Goal: Task Accomplishment & Management: Manage account settings

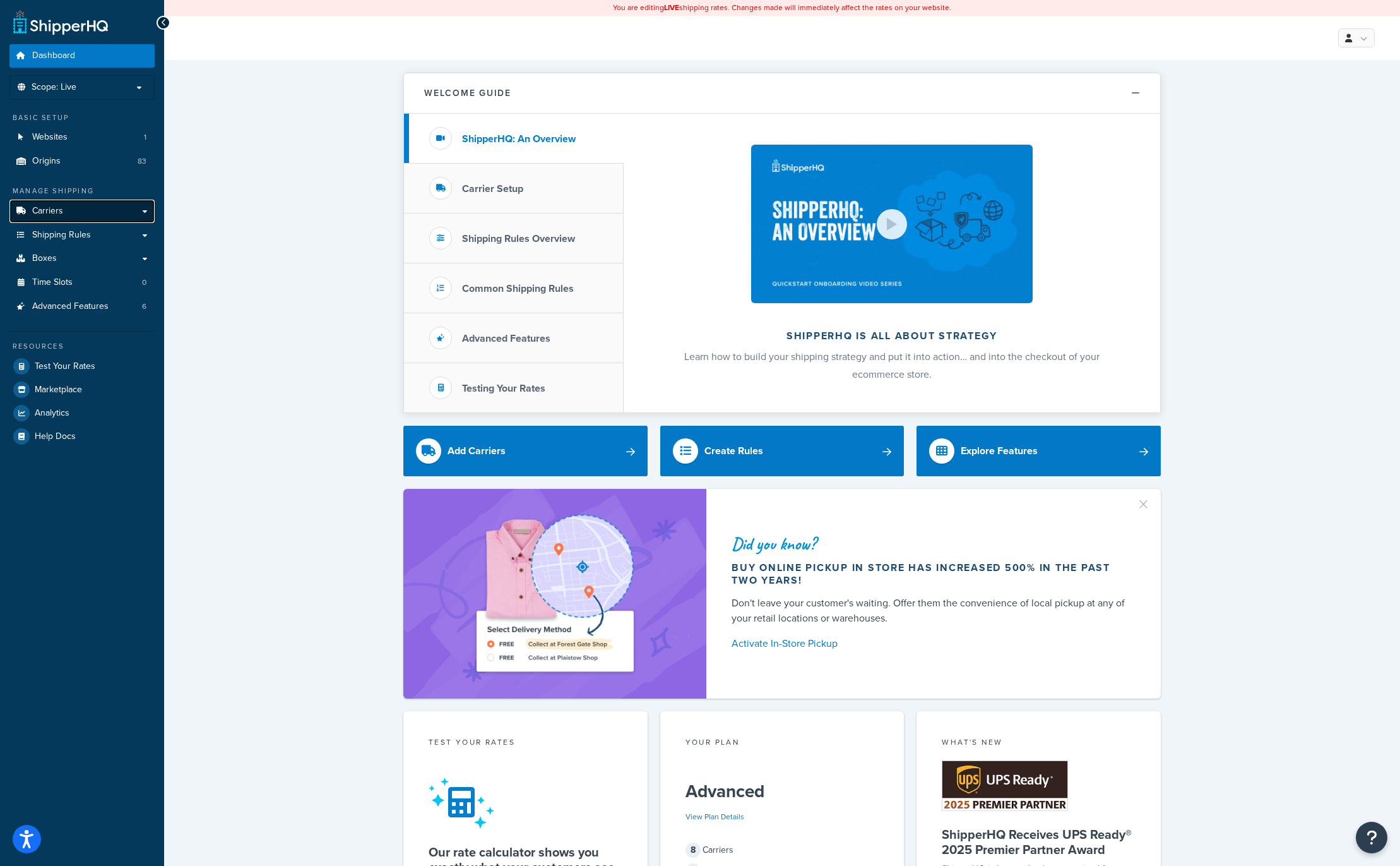
click at [59, 206] on span "Carriers" at bounding box center [47, 211] width 31 height 11
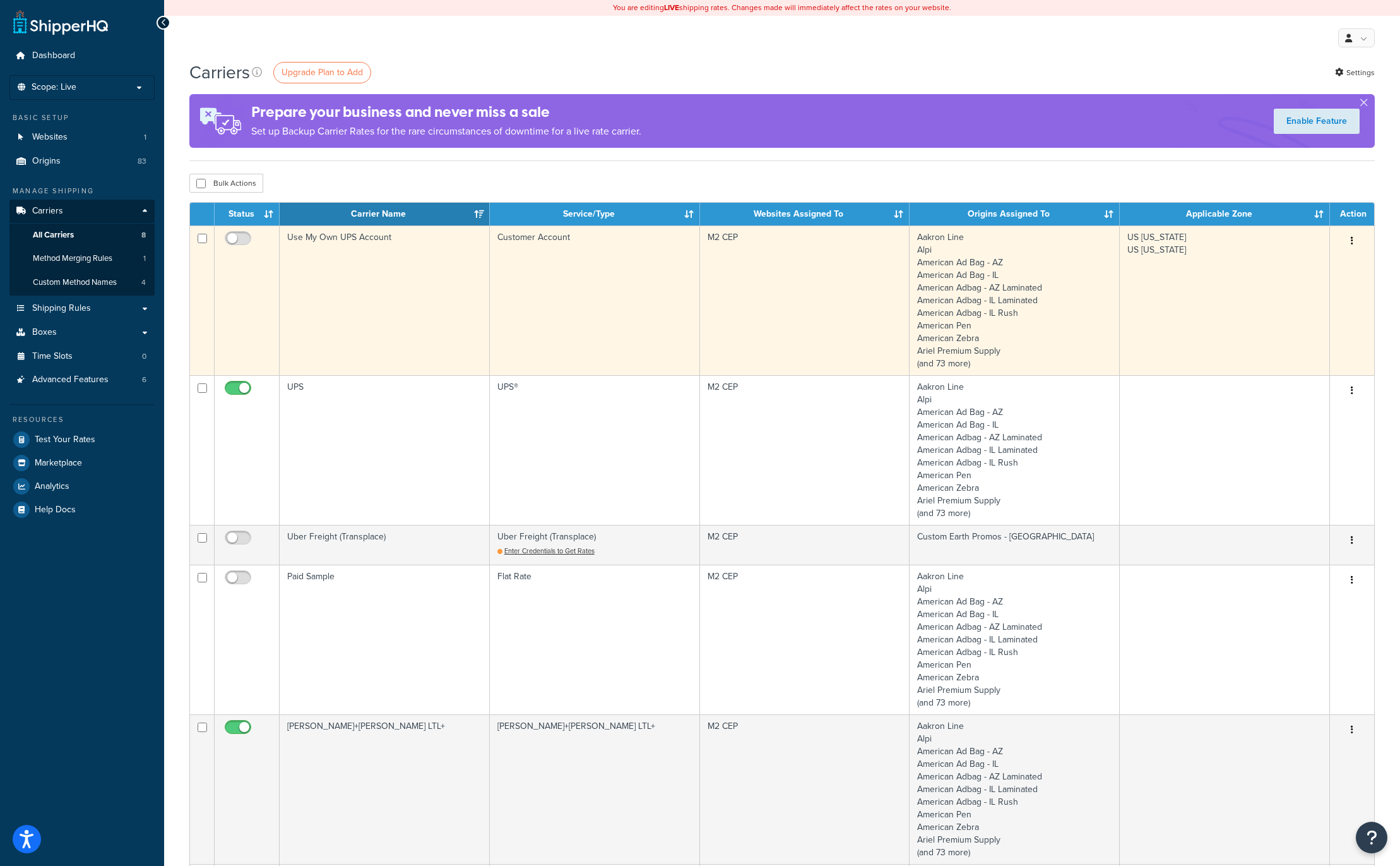
scroll to position [2, 0]
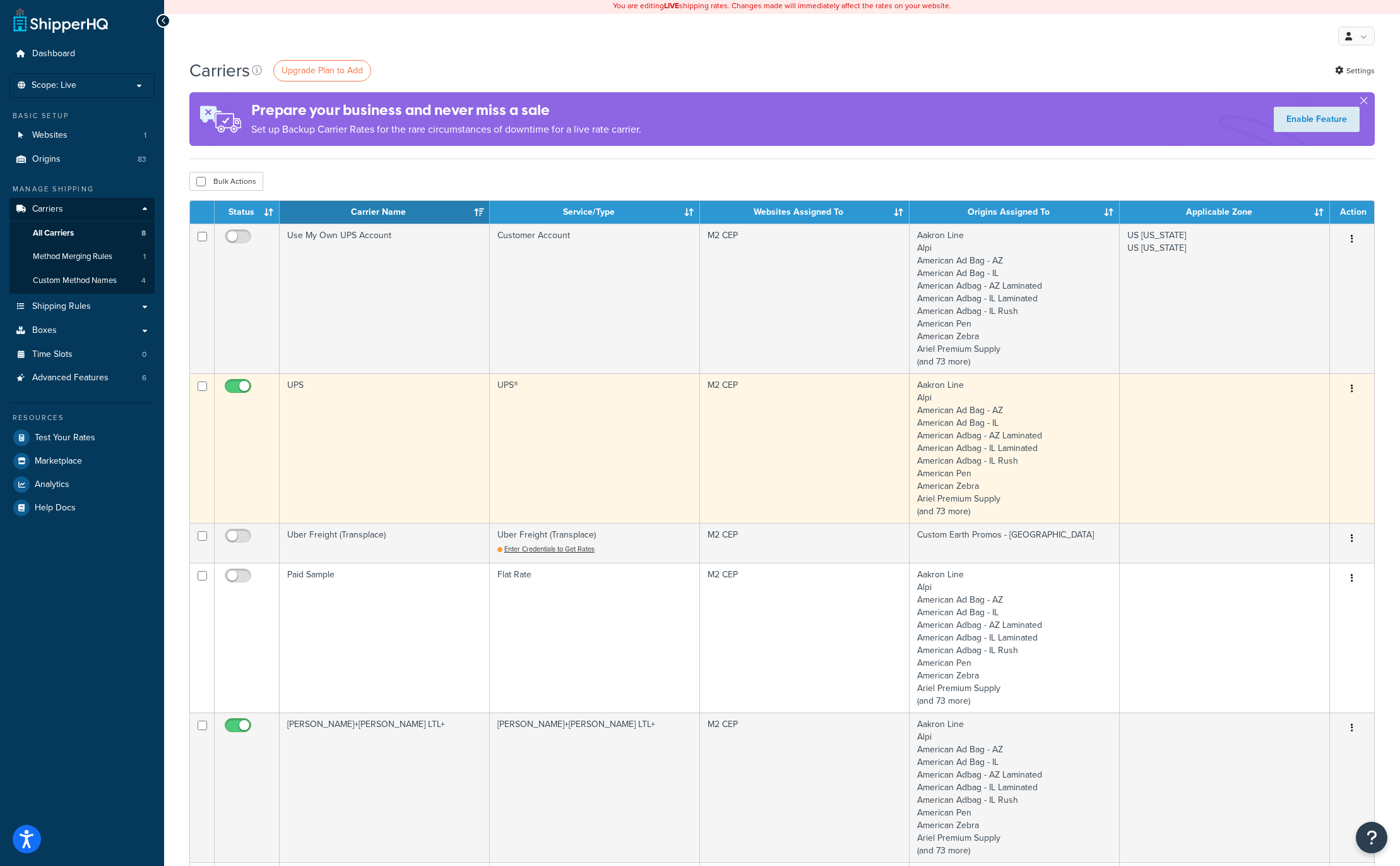
click at [441, 436] on td "UPS" at bounding box center [384, 448] width 210 height 150
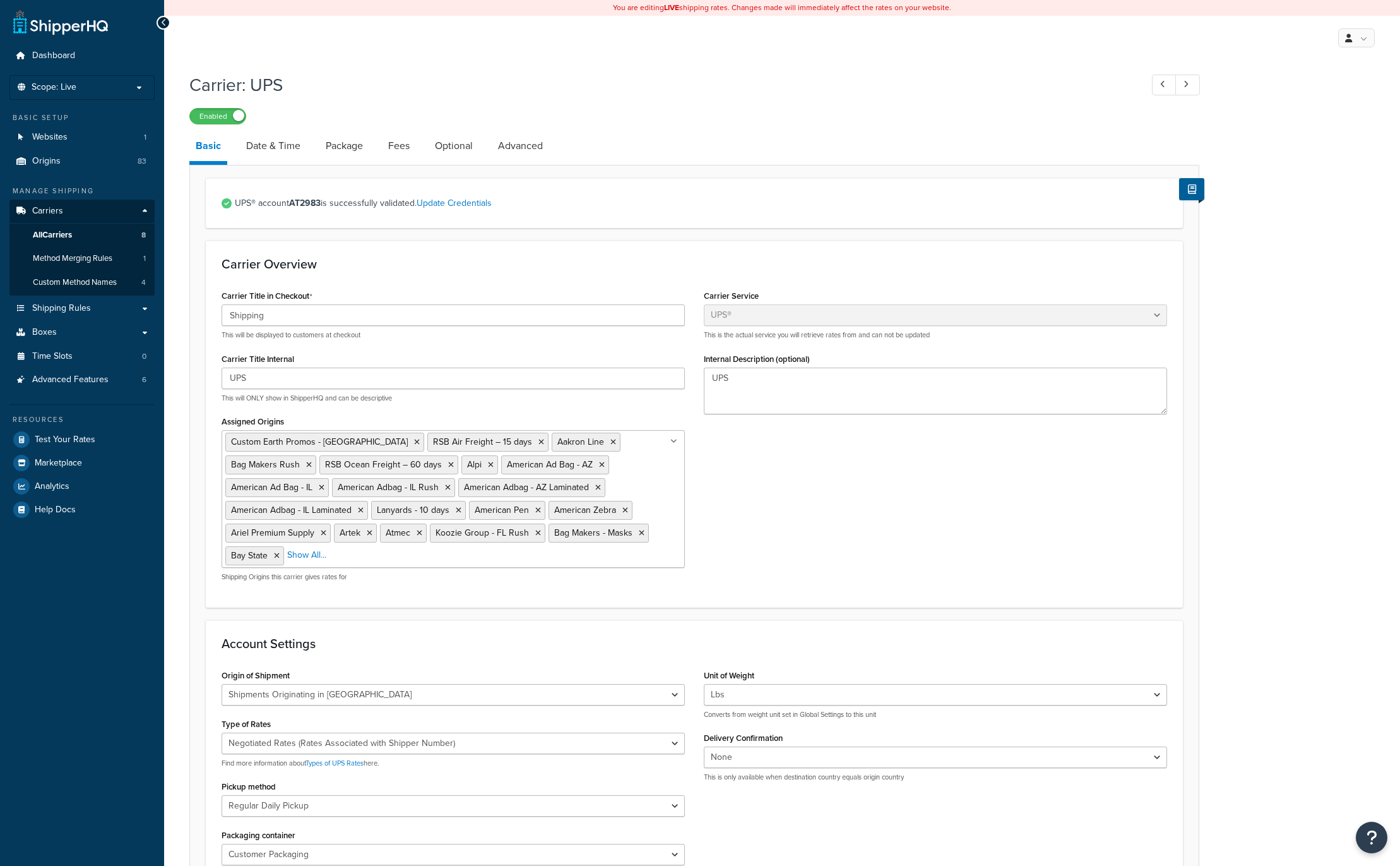
select select "ups"
select select "us"
click at [401, 144] on link "Fees" at bounding box center [399, 145] width 34 height 30
select select "package"
select select "AFTER"
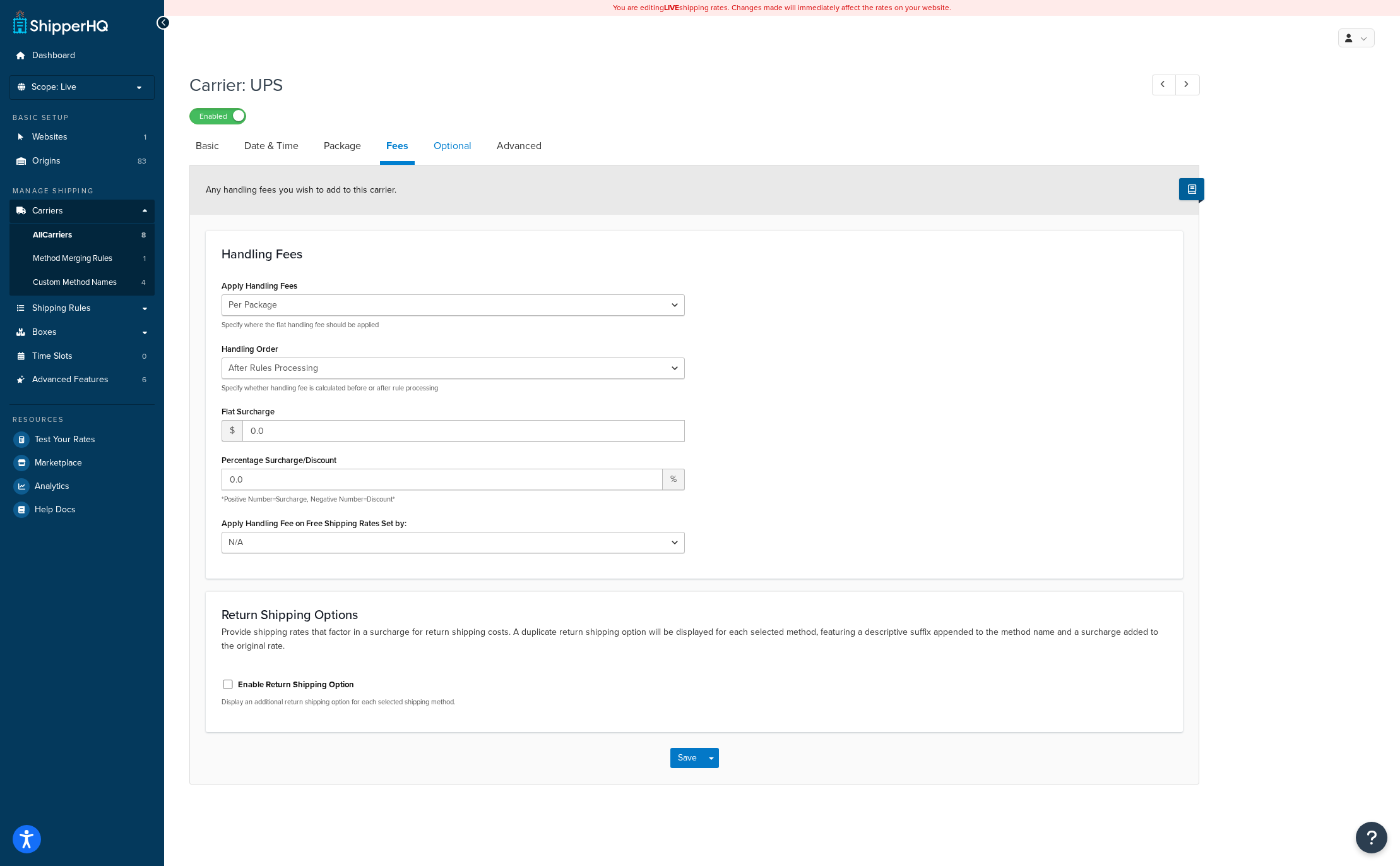
click at [458, 146] on link "Optional" at bounding box center [452, 145] width 50 height 30
select select "residential"
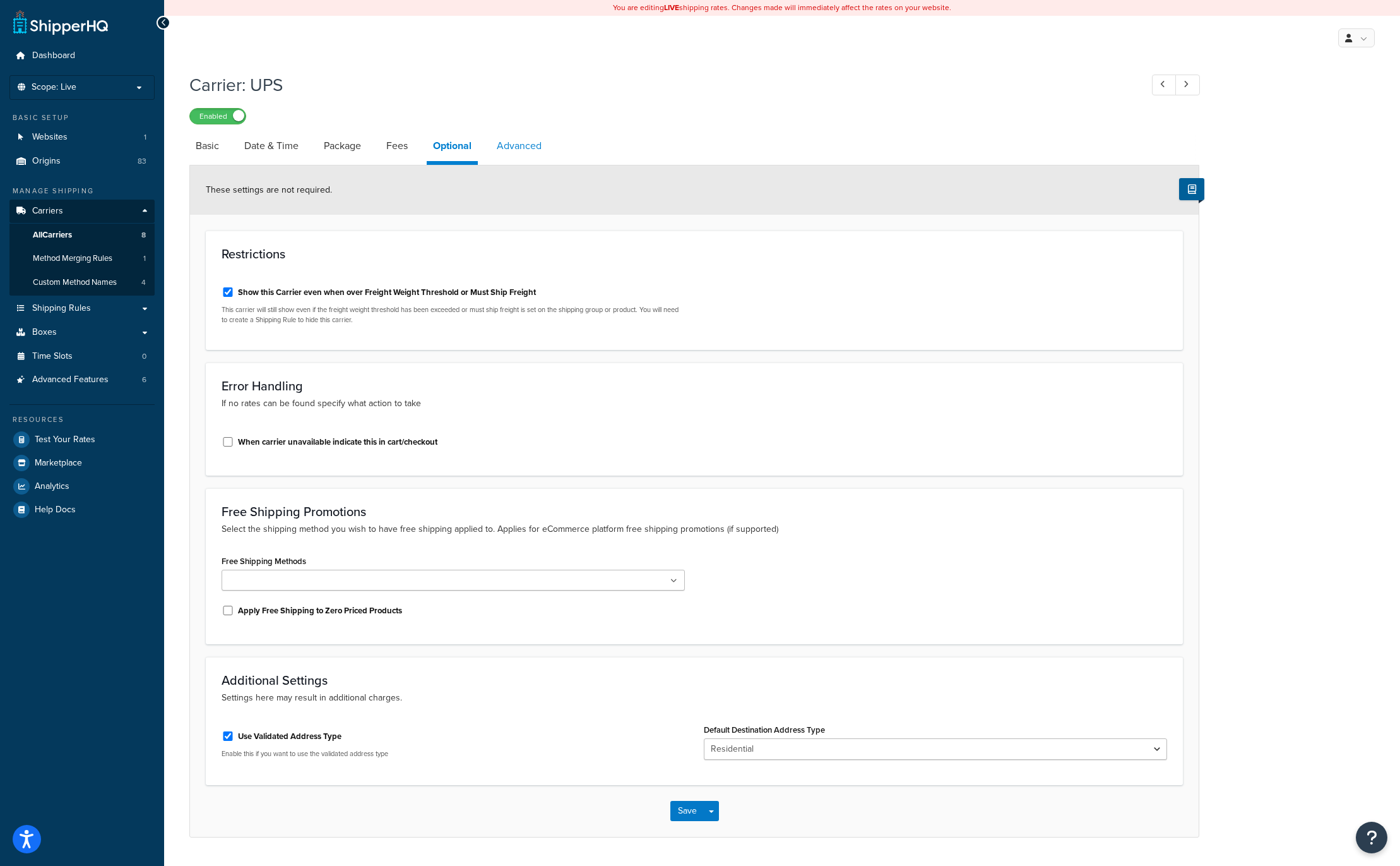
click at [535, 141] on link "Advanced" at bounding box center [519, 145] width 57 height 30
select select "false"
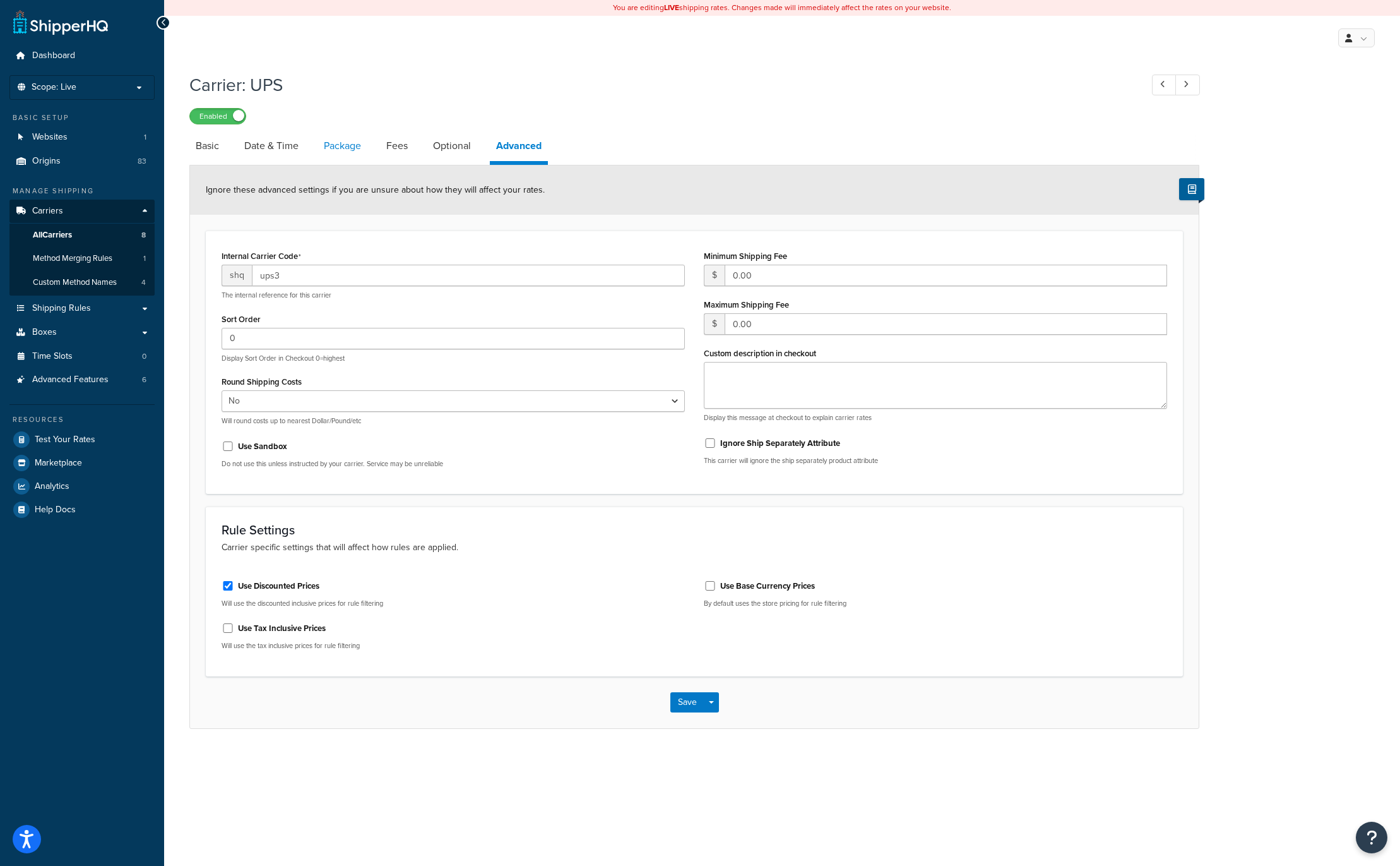
click at [351, 145] on link "Package" at bounding box center [342, 145] width 50 height 30
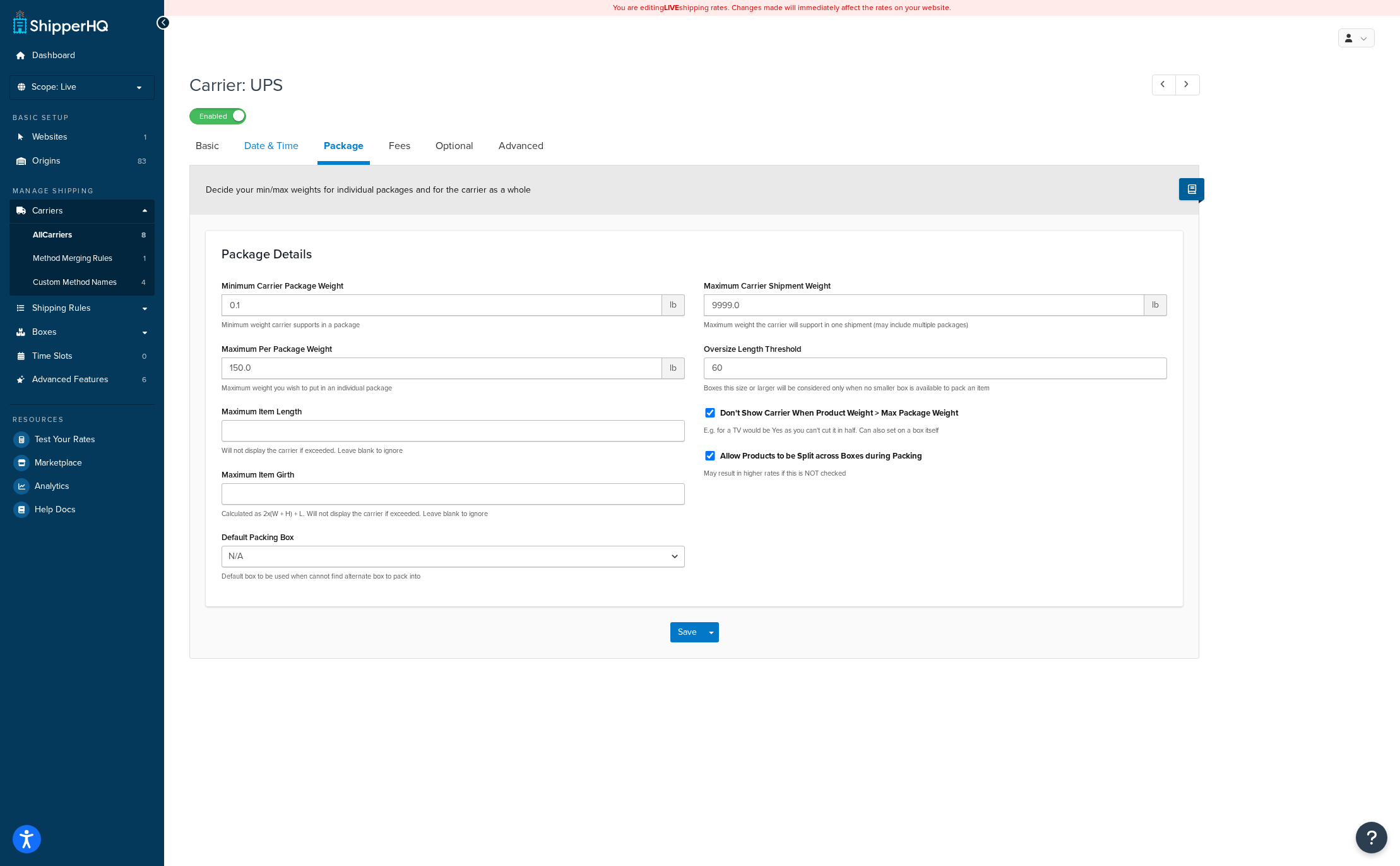
click at [279, 143] on link "Date & Time" at bounding box center [271, 145] width 67 height 30
select select "yMd"
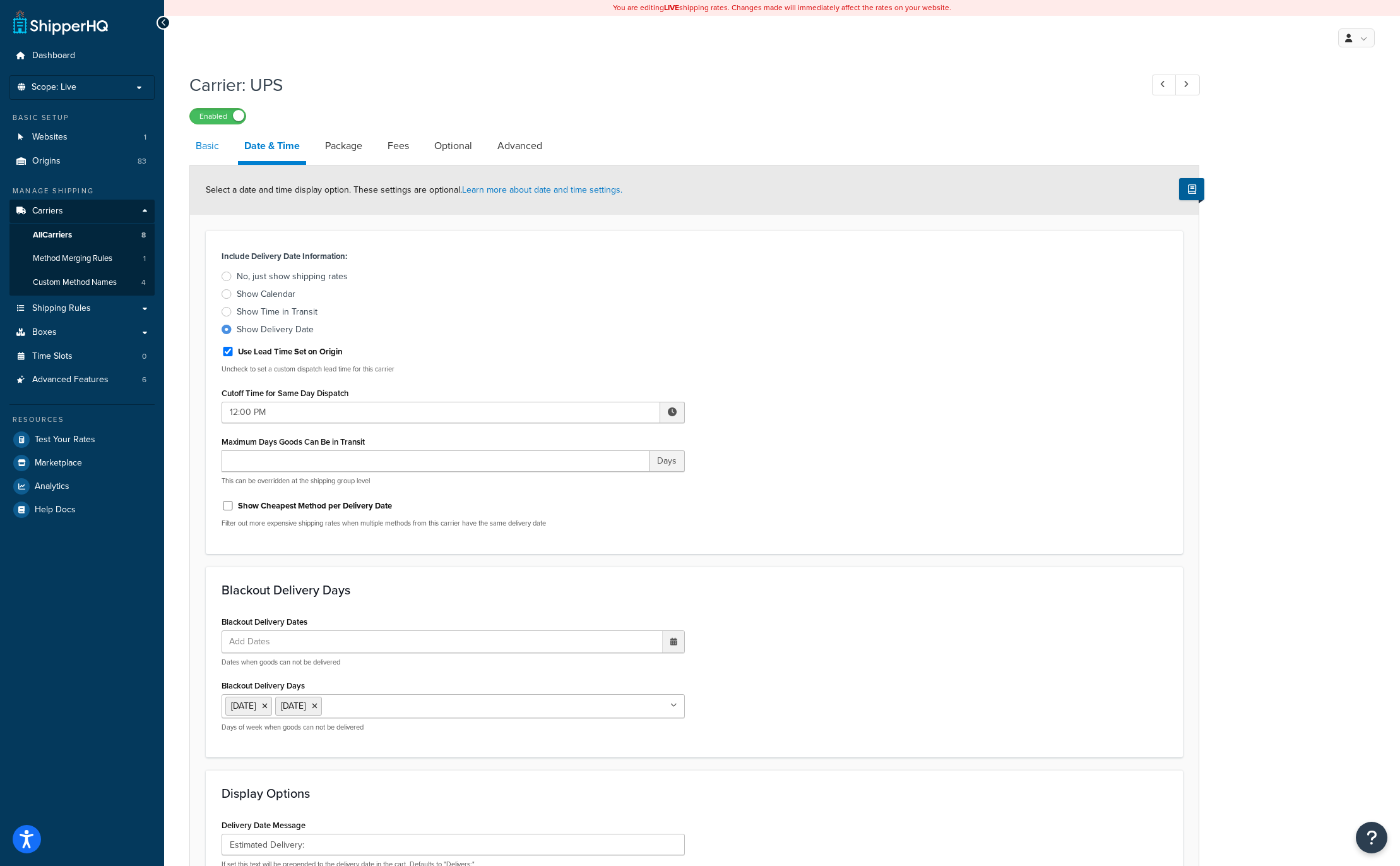
click at [209, 151] on link "Basic" at bounding box center [207, 145] width 36 height 30
select select "ups"
select select "us"
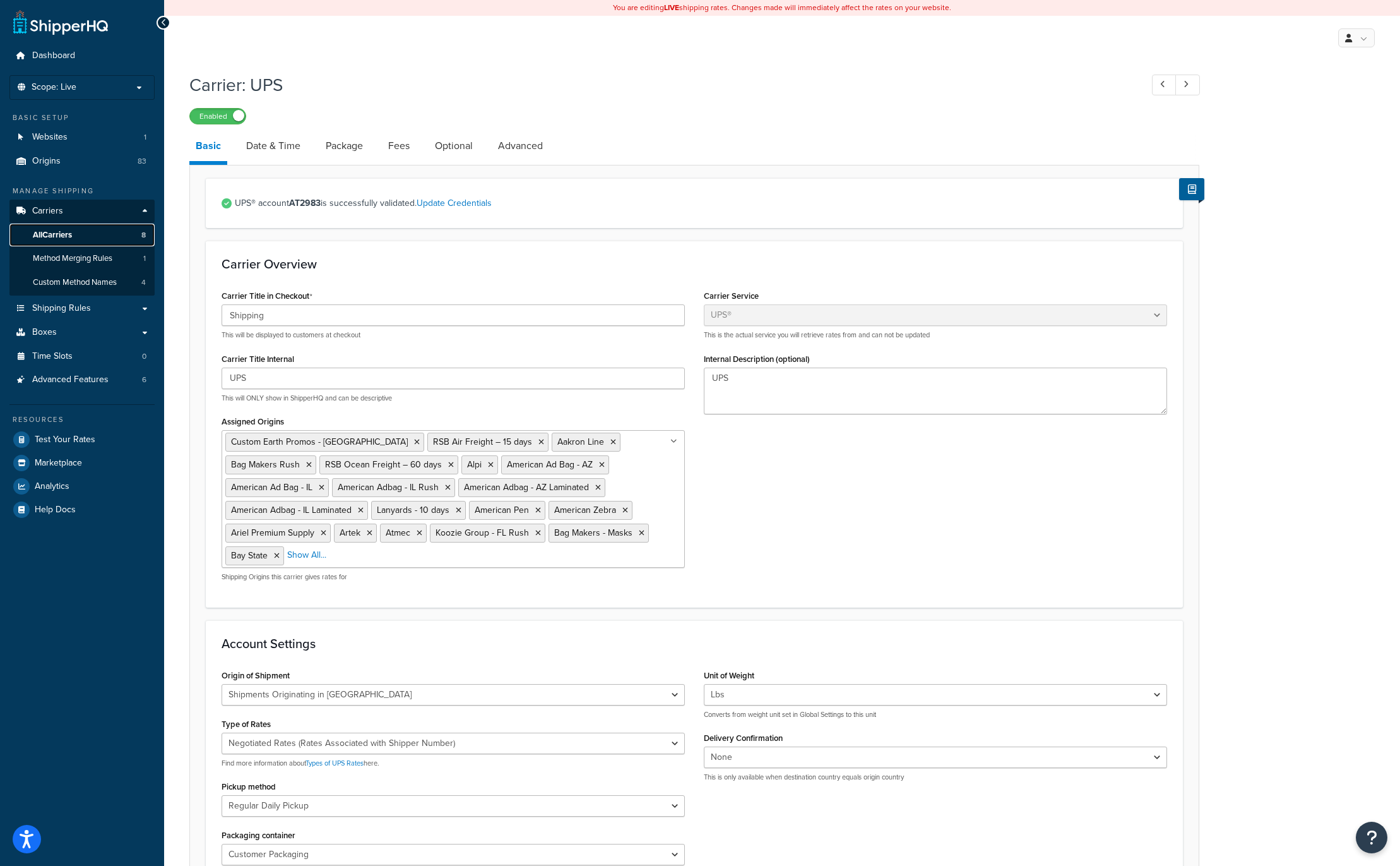
click at [44, 235] on span "All Carriers" at bounding box center [52, 235] width 39 height 11
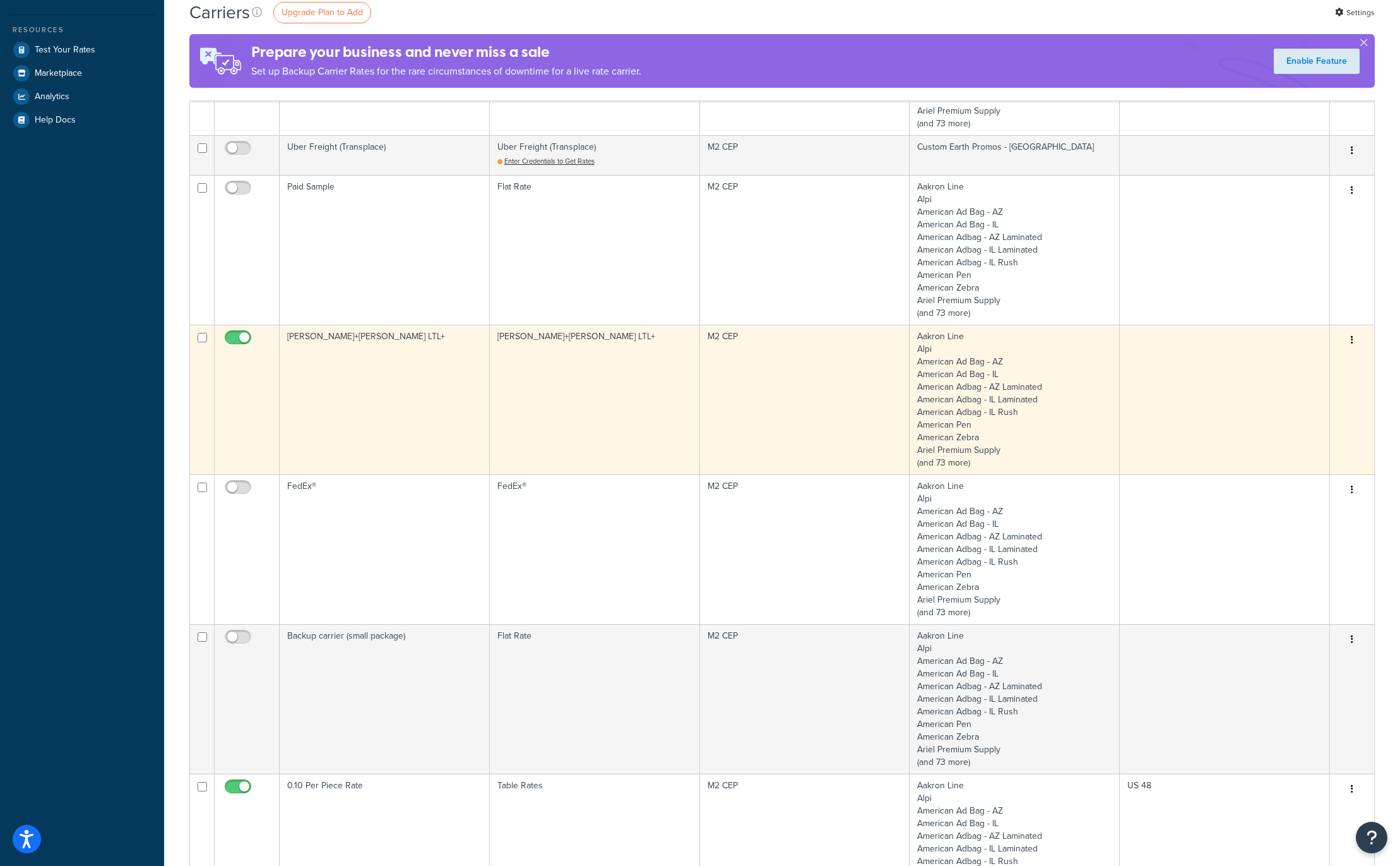
scroll to position [391, 0]
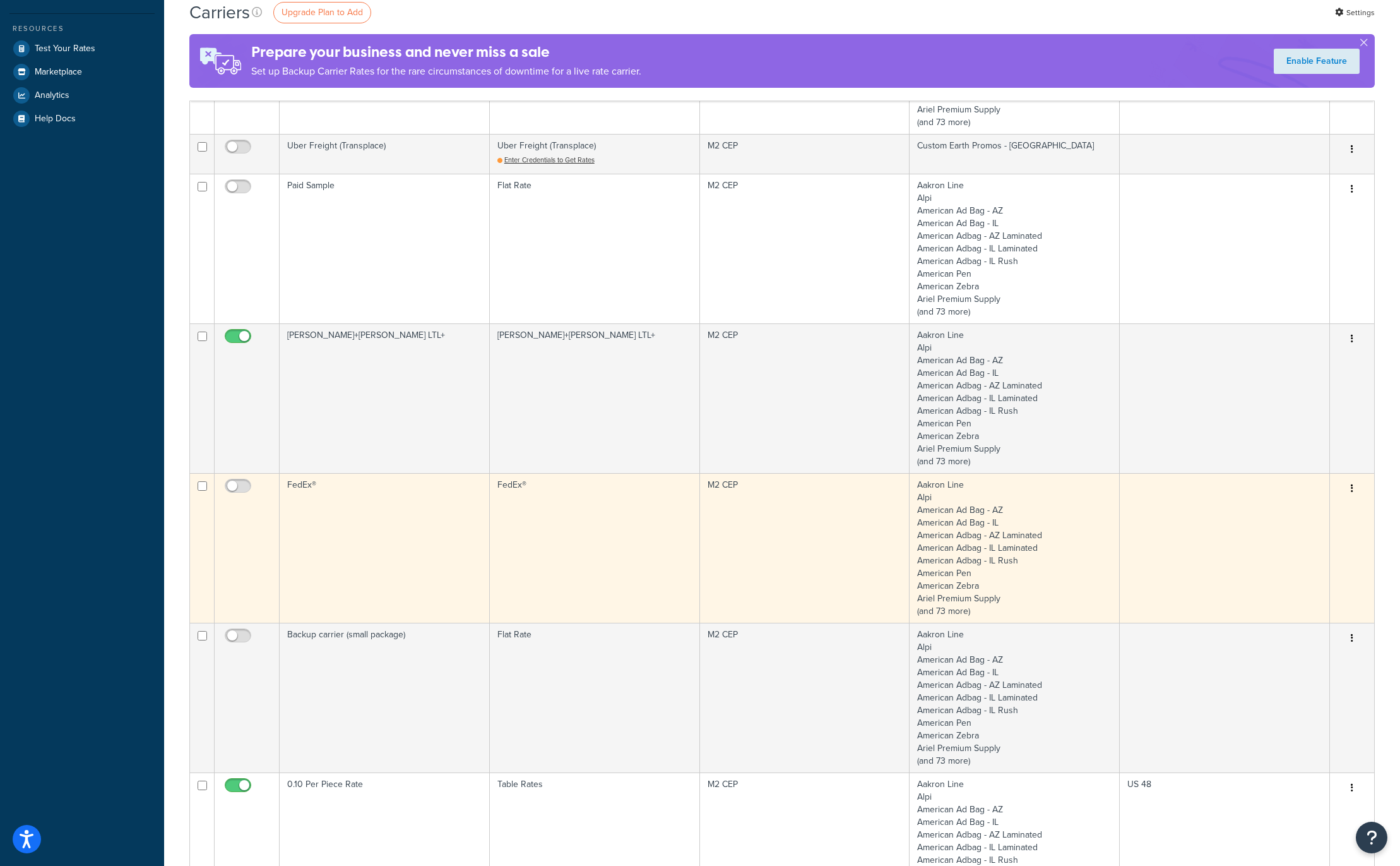
click at [1352, 486] on icon "button" at bounding box center [1351, 487] width 2 height 9
click at [1298, 507] on link "Edit" at bounding box center [1301, 513] width 100 height 26
click at [245, 483] on input "checkbox" at bounding box center [239, 489] width 35 height 16
checkbox input "true"
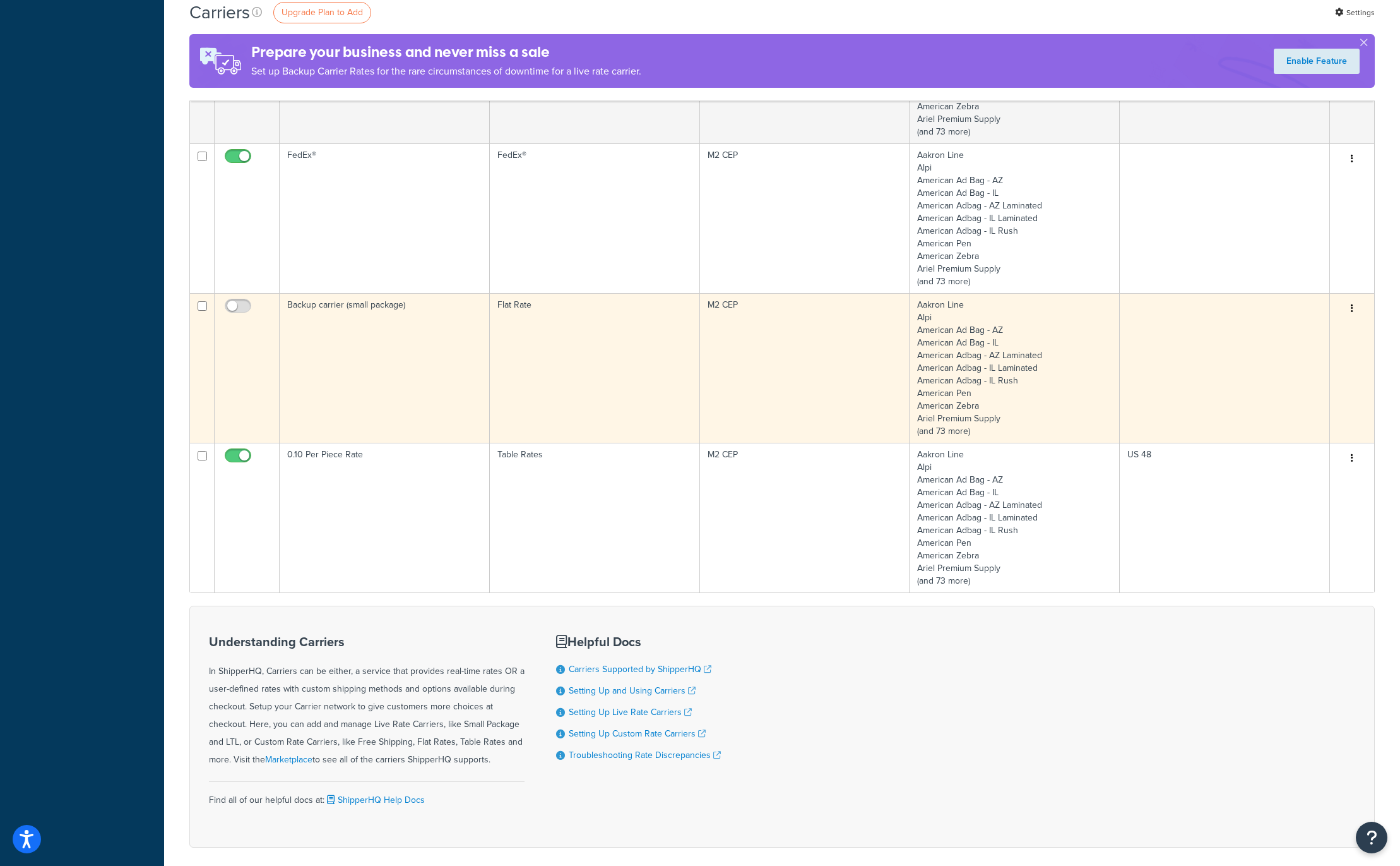
scroll to position [778, 0]
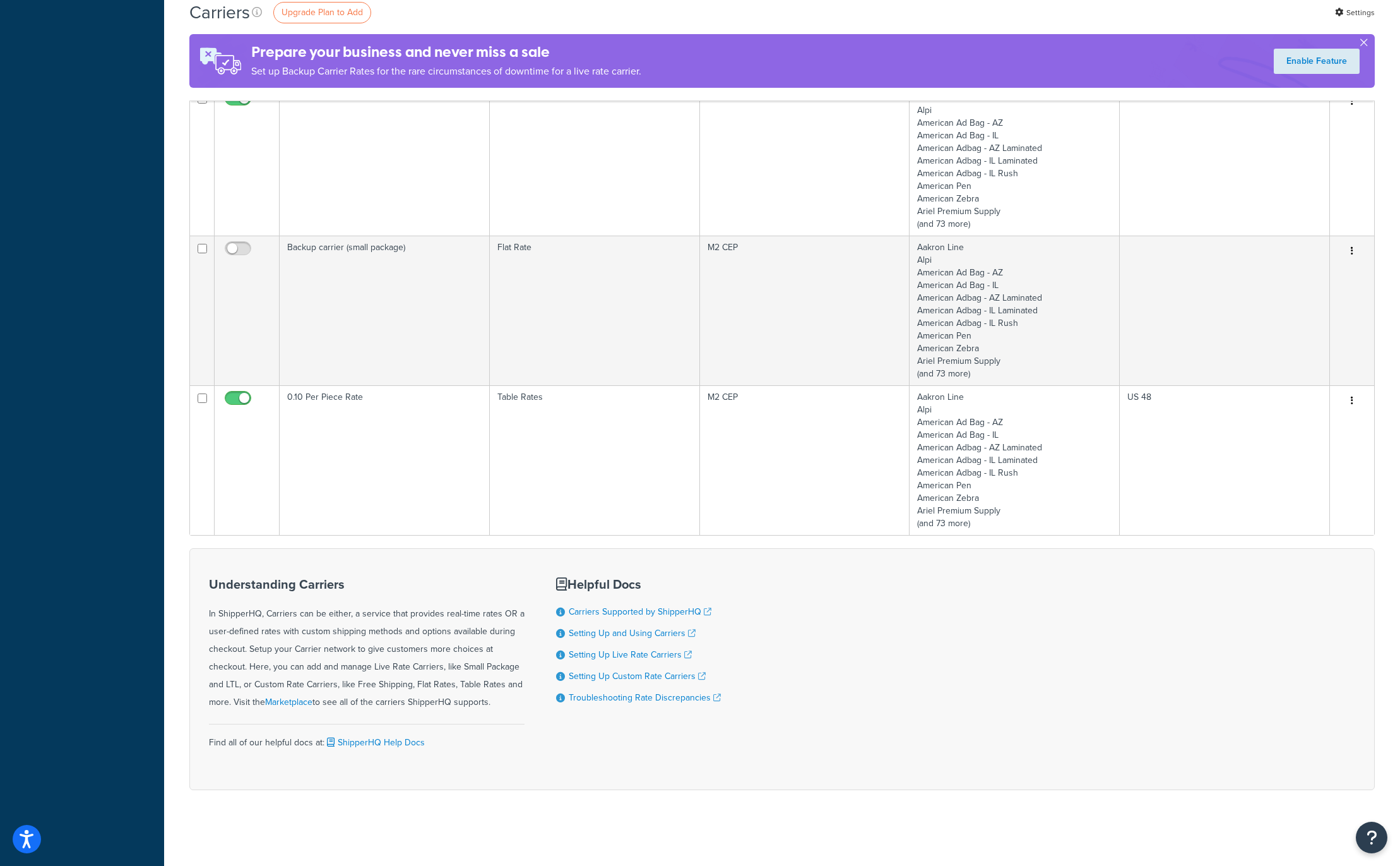
click at [1363, 43] on button "button" at bounding box center [1364, 45] width 3 height 3
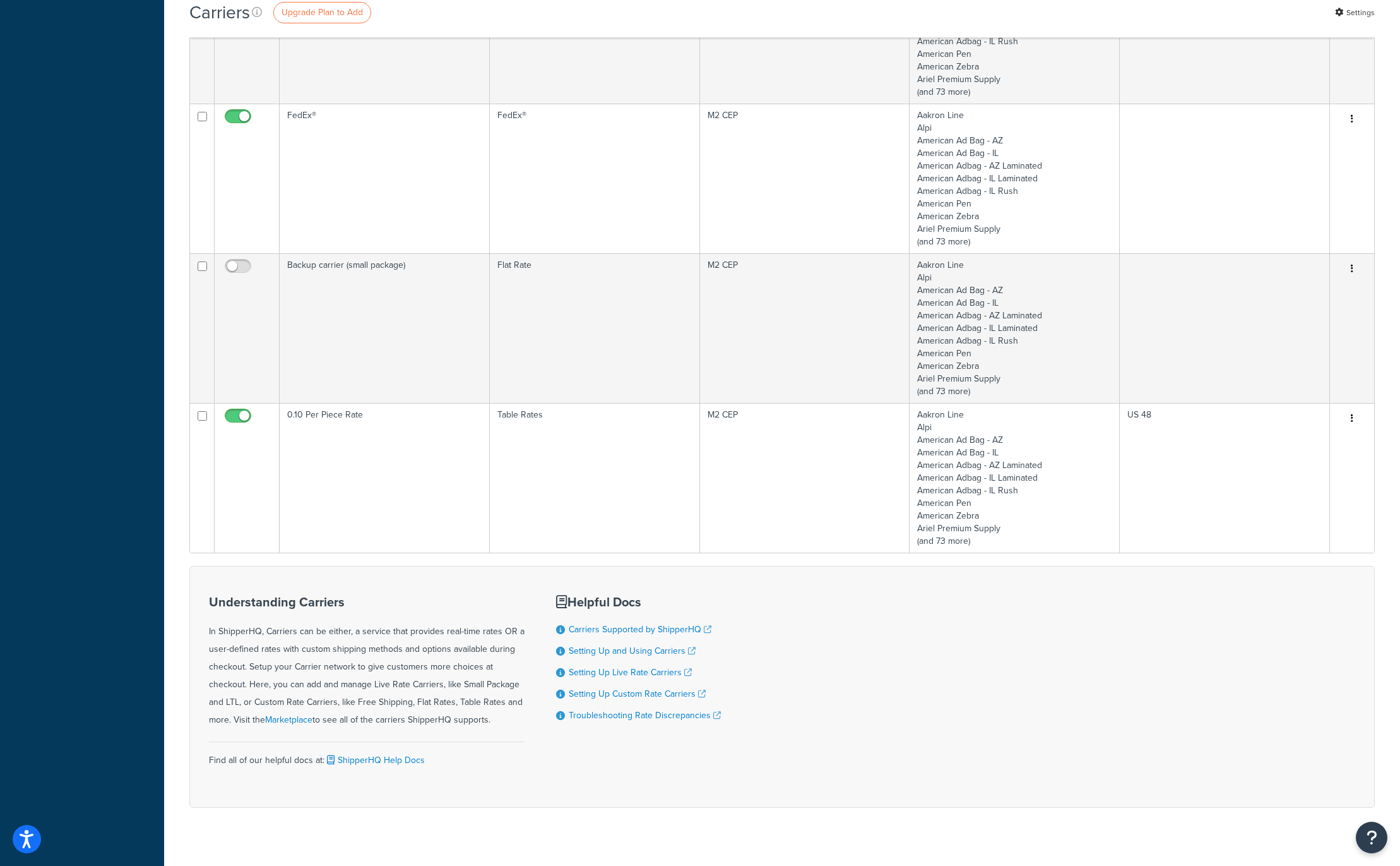
scroll to position [715, 0]
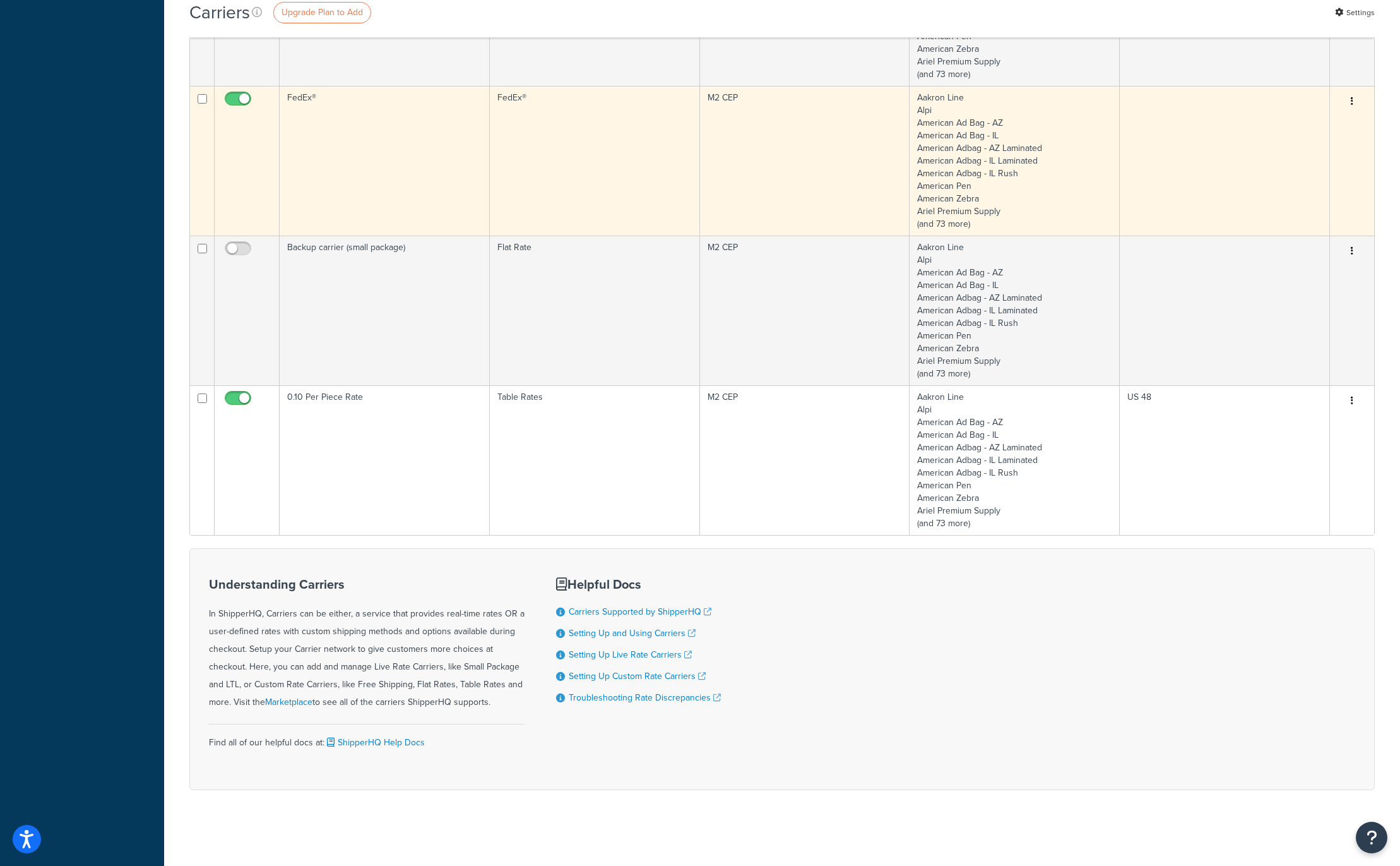
click at [1352, 101] on icon "button" at bounding box center [1351, 100] width 2 height 9
drag, startPoint x: 1194, startPoint y: 170, endPoint x: 1170, endPoint y: 169, distance: 24.0
click at [1194, 170] on td at bounding box center [1224, 161] width 210 height 150
drag, startPoint x: 376, startPoint y: 140, endPoint x: 395, endPoint y: 118, distance: 29.1
click at [375, 140] on td "FedEx®" at bounding box center [384, 161] width 210 height 150
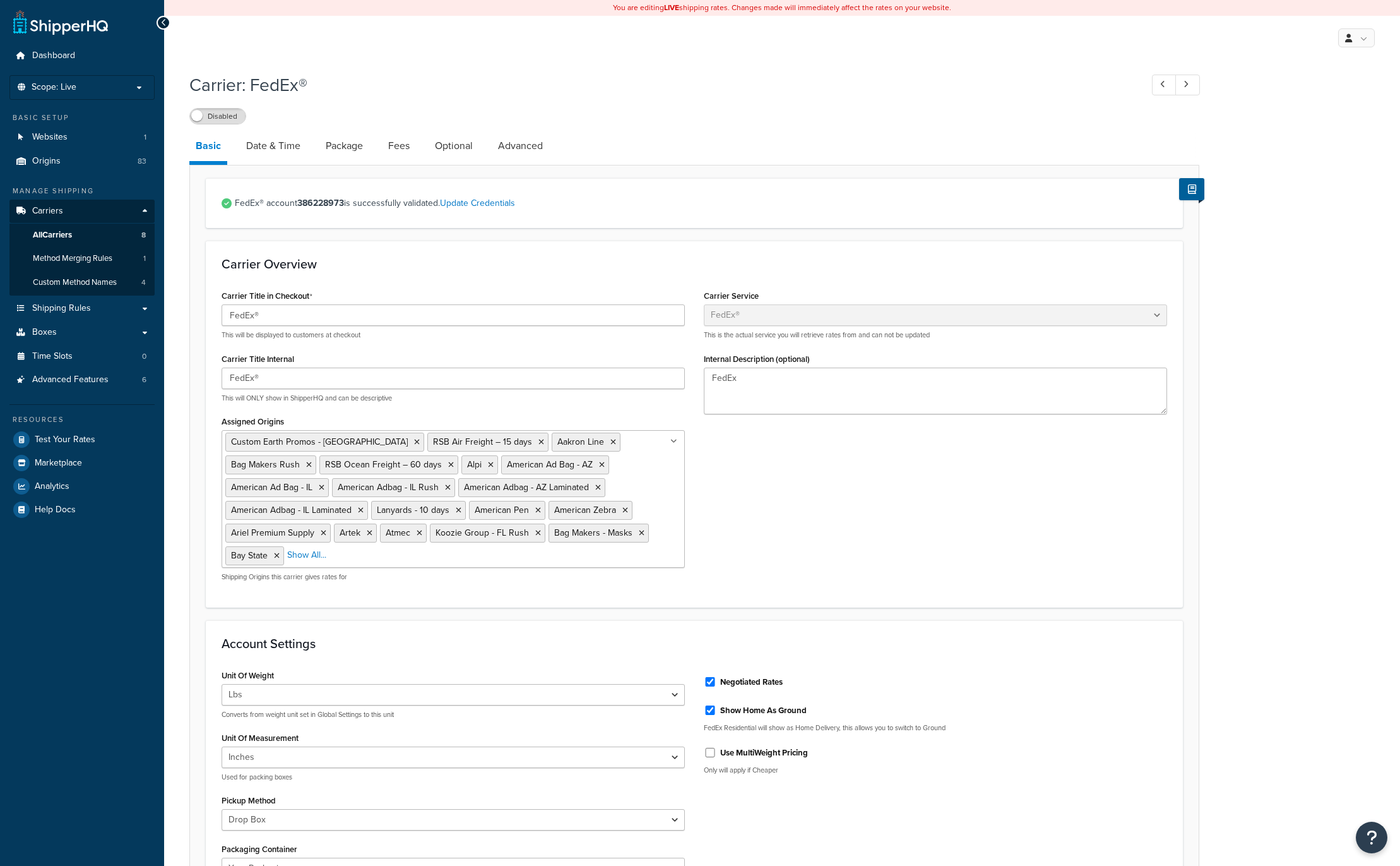
select select "fedEx"
select select "DROP_BOX"
select select "YOUR_PACKAGING"
select select "fedEx"
select select "DROP_BOX"
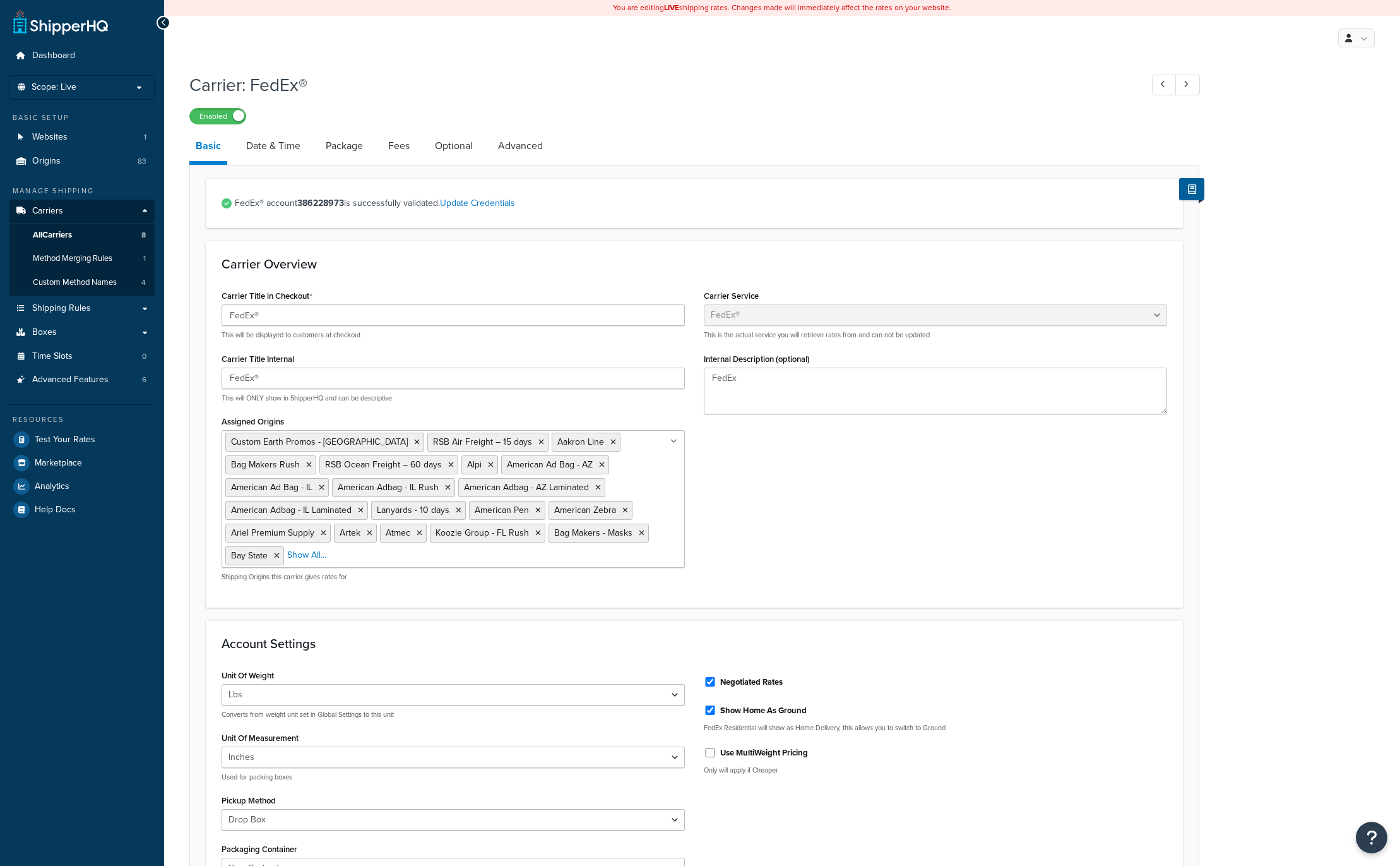
select select "YOUR_PACKAGING"
click at [394, 141] on link "Fees" at bounding box center [399, 145] width 34 height 30
select select "package"
select select "AFTER"
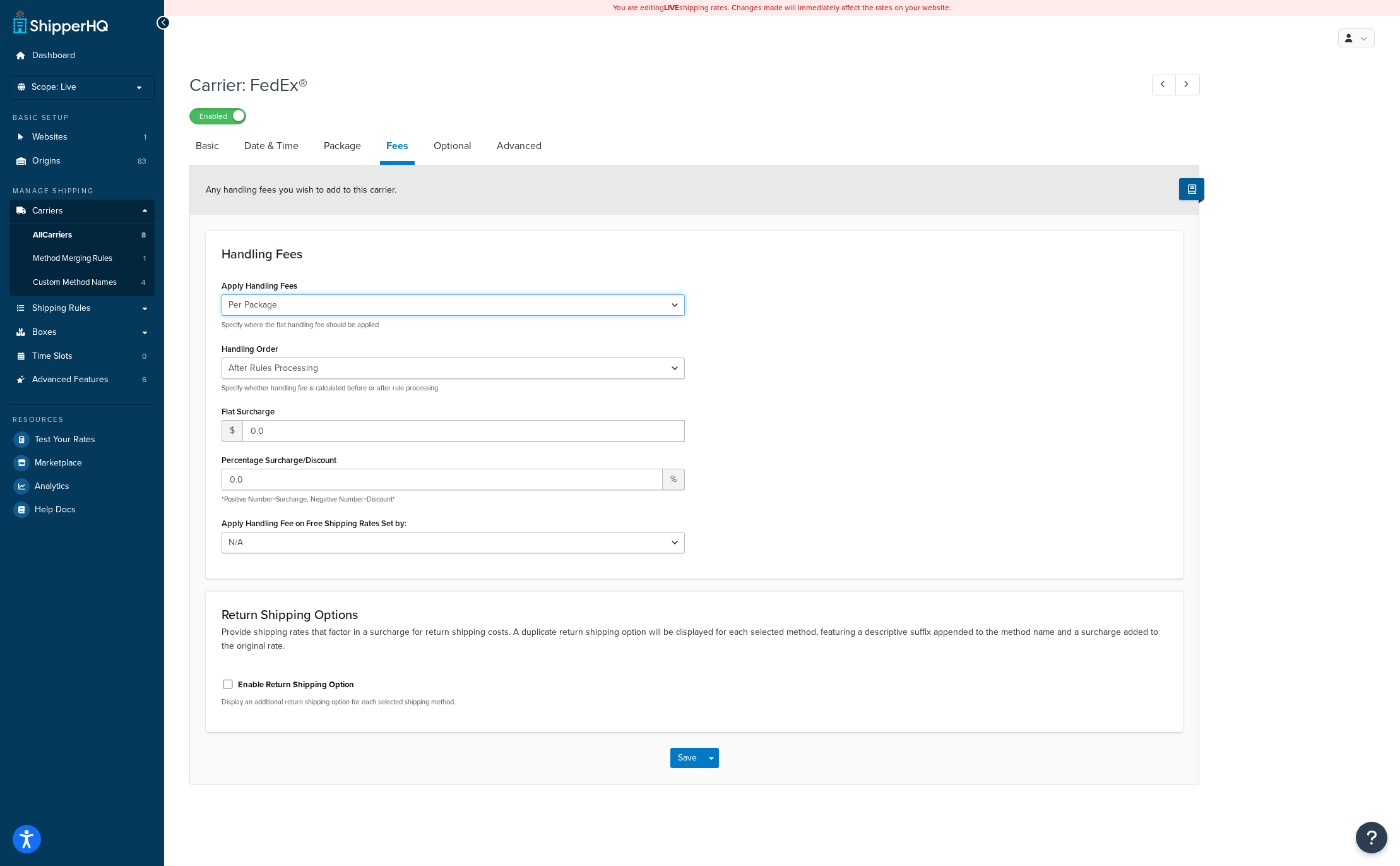
click at [548, 306] on select "Per Order Per Item Per Package" at bounding box center [453, 305] width 463 height 22
select select "order"
click at [222, 294] on select "Per Order Per Item Per Package" at bounding box center [453, 305] width 463 height 22
click at [266, 480] on input "0.0" at bounding box center [442, 480] width 441 height 22
click at [648, 476] on input "1" at bounding box center [442, 480] width 441 height 22
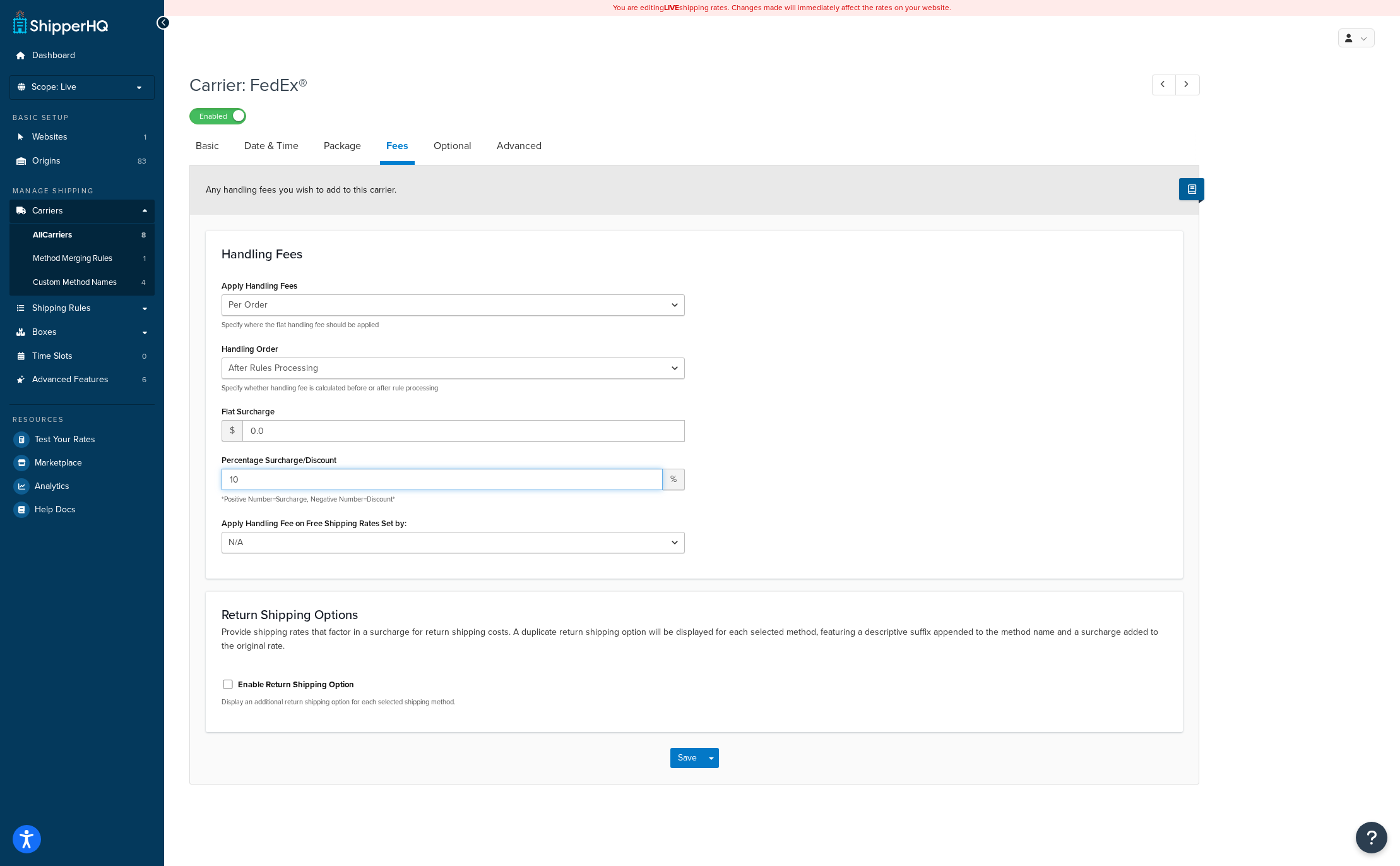
type input "10"
click at [849, 503] on div "Apply Handling Fees Per Order Per Item Per Package Specify where the flat handl…" at bounding box center [693, 419] width 964 height 286
click at [681, 753] on button "Save" at bounding box center [687, 757] width 34 height 20
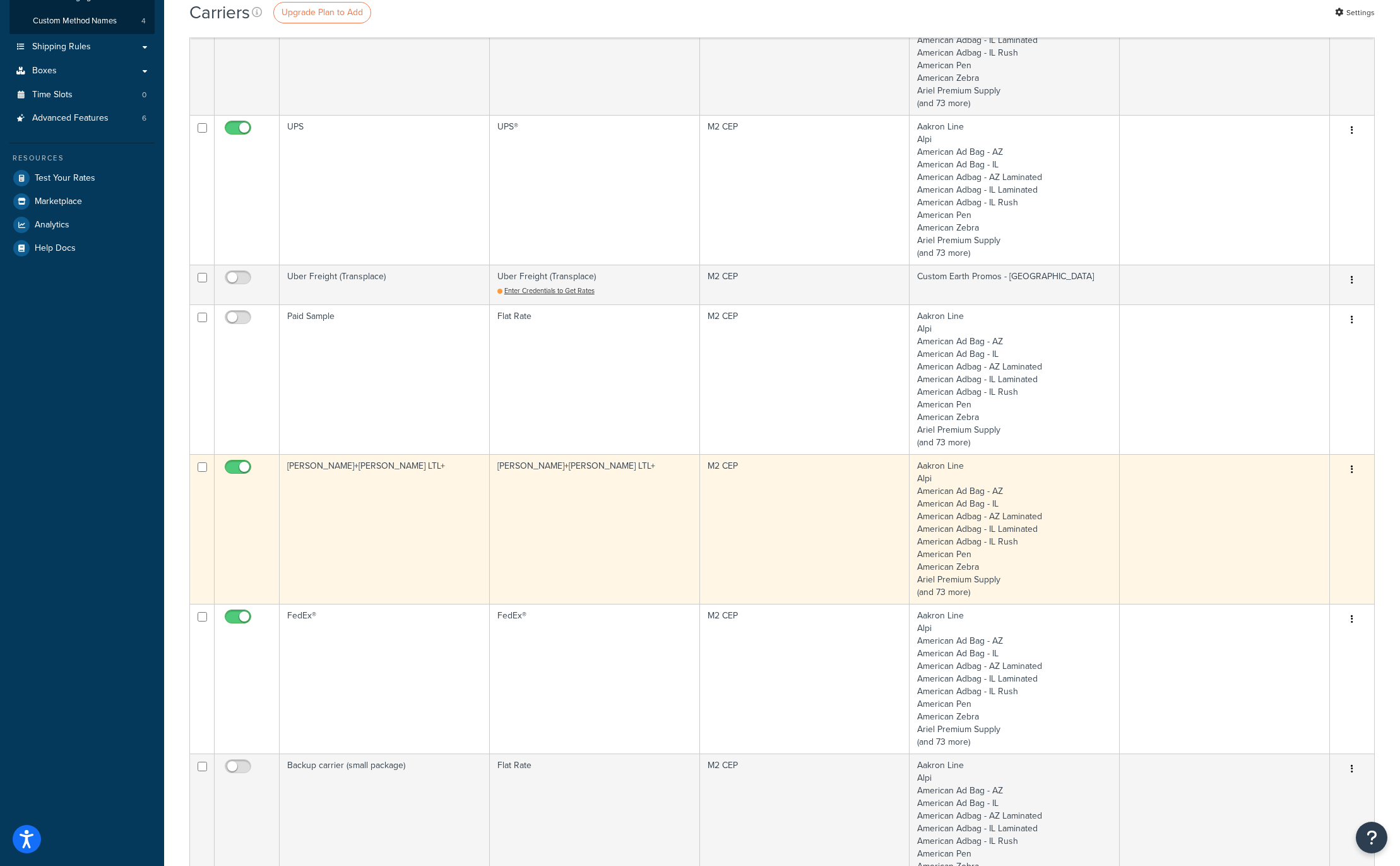
scroll to position [259, 0]
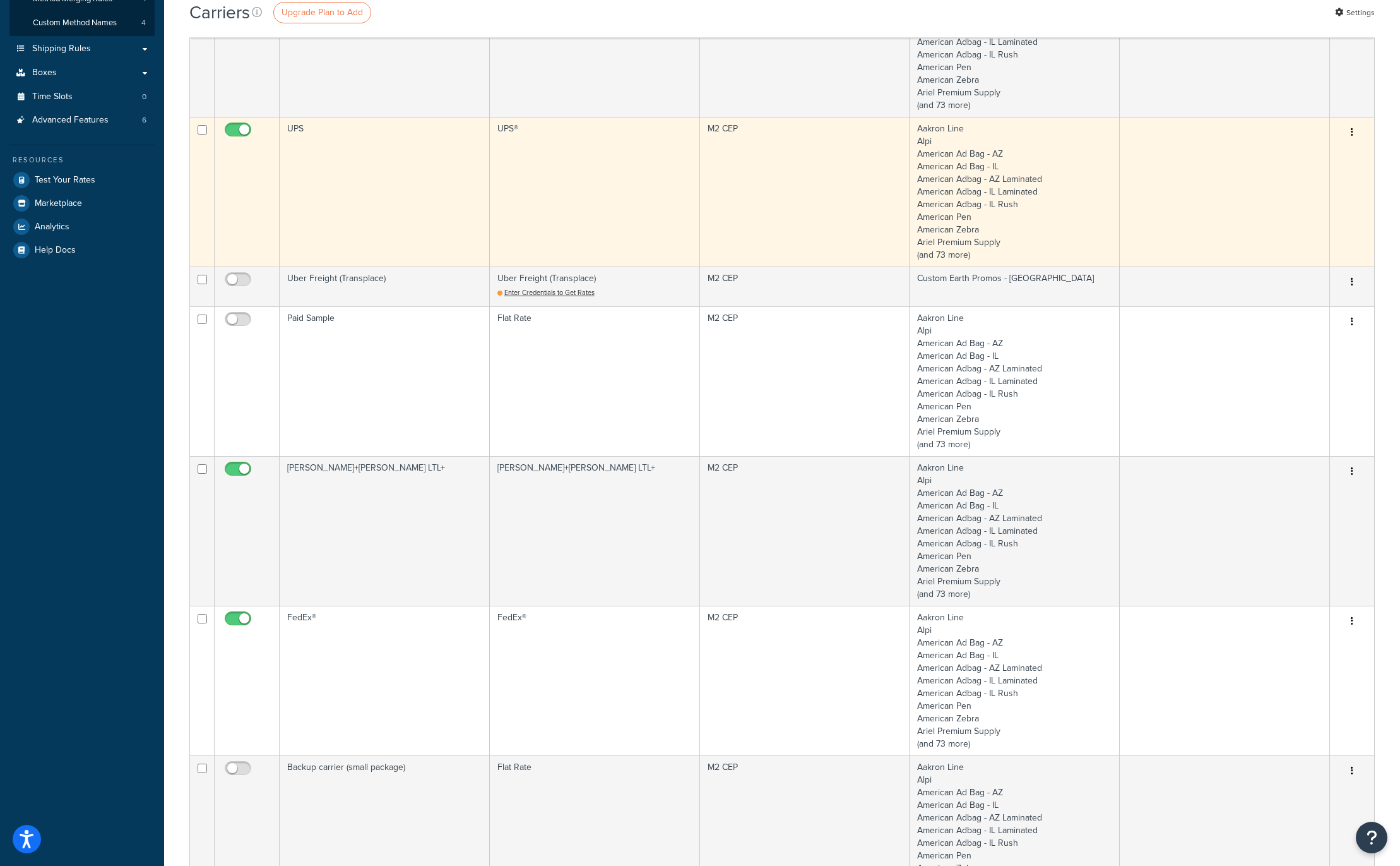
click at [230, 127] on input "checkbox" at bounding box center [239, 133] width 35 height 16
click at [248, 127] on input "checkbox" at bounding box center [239, 133] width 35 height 16
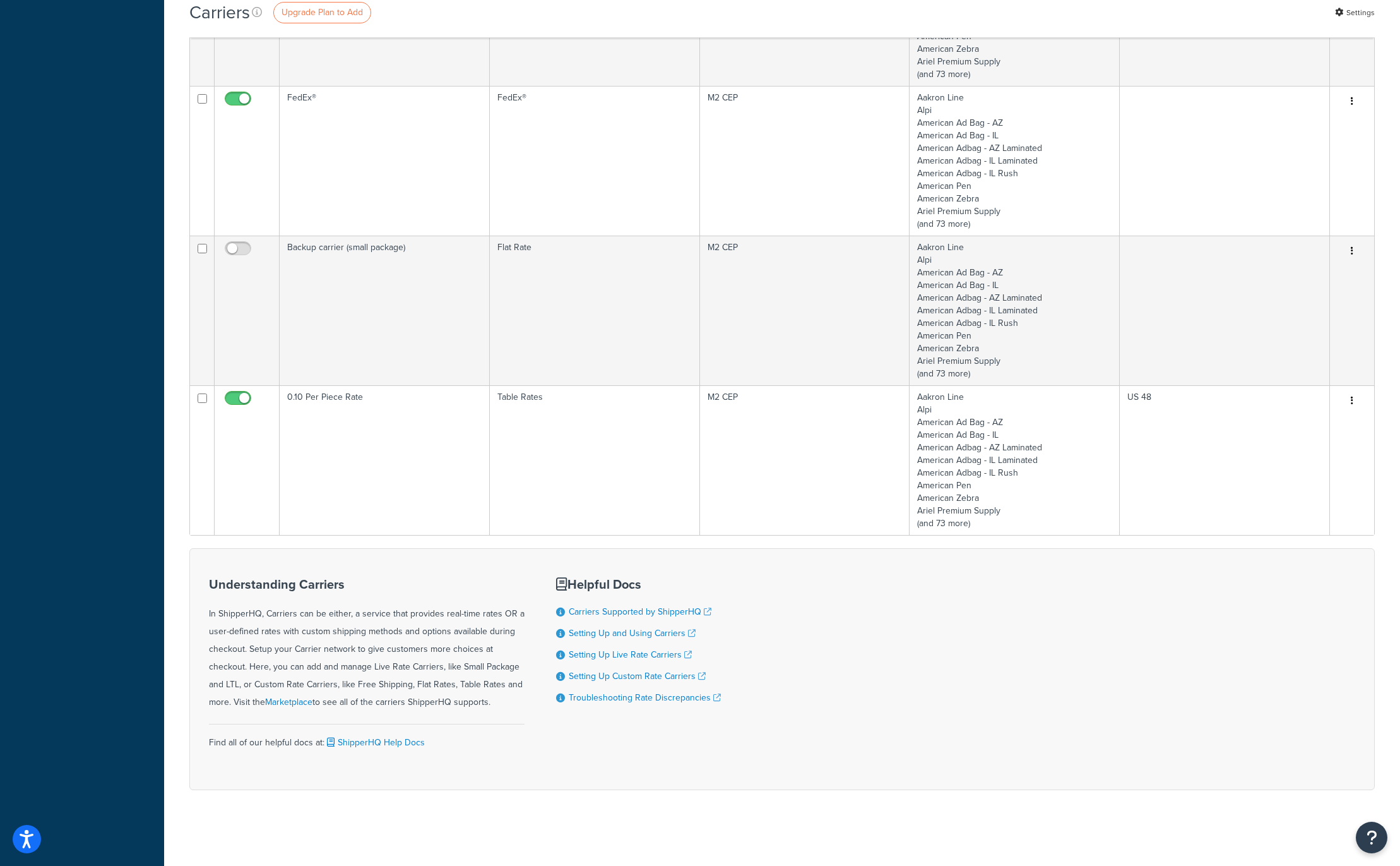
scroll to position [0, 0]
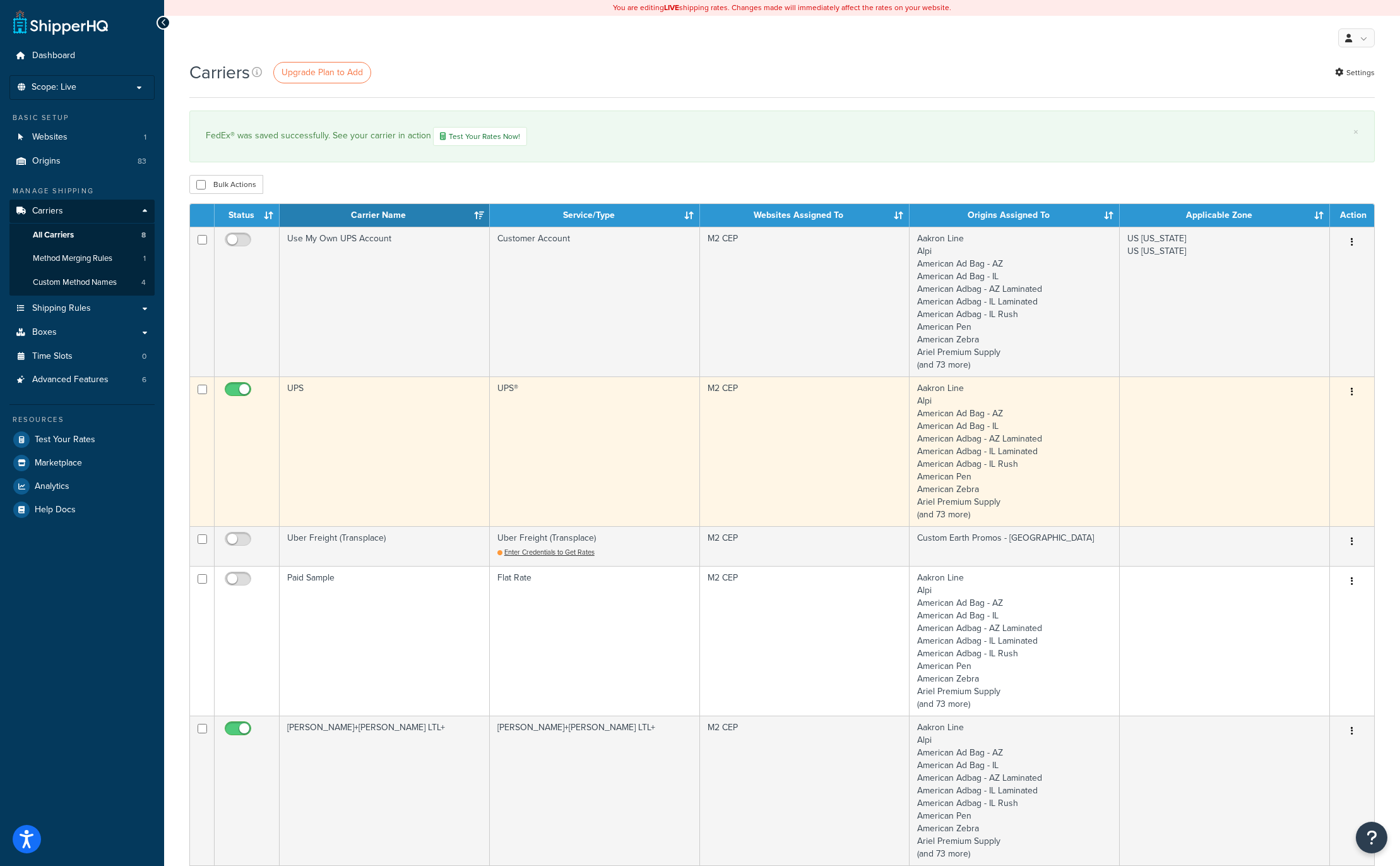
click at [234, 386] on input "checkbox" at bounding box center [239, 393] width 35 height 16
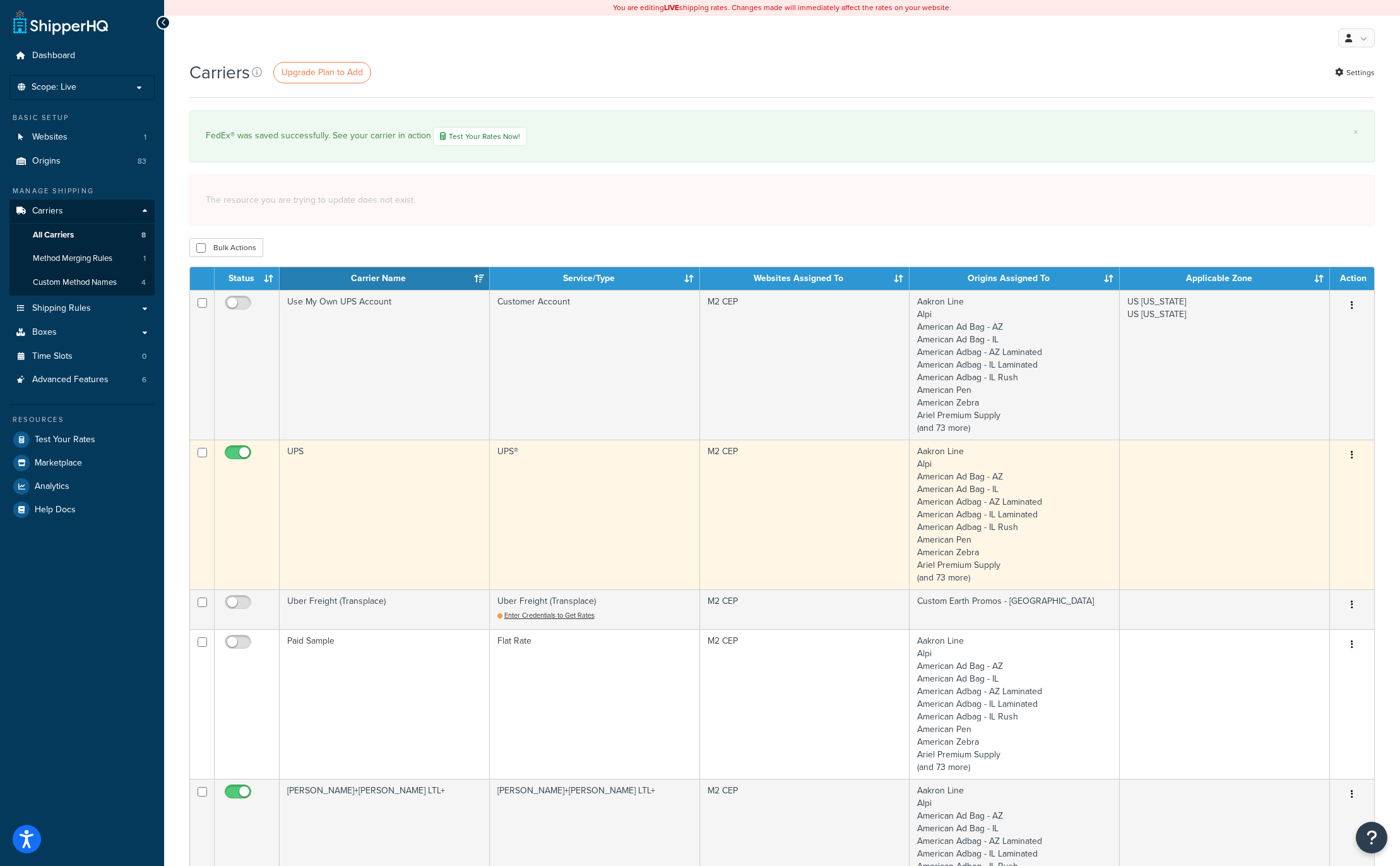
click at [235, 452] on input "checkbox" at bounding box center [239, 456] width 35 height 16
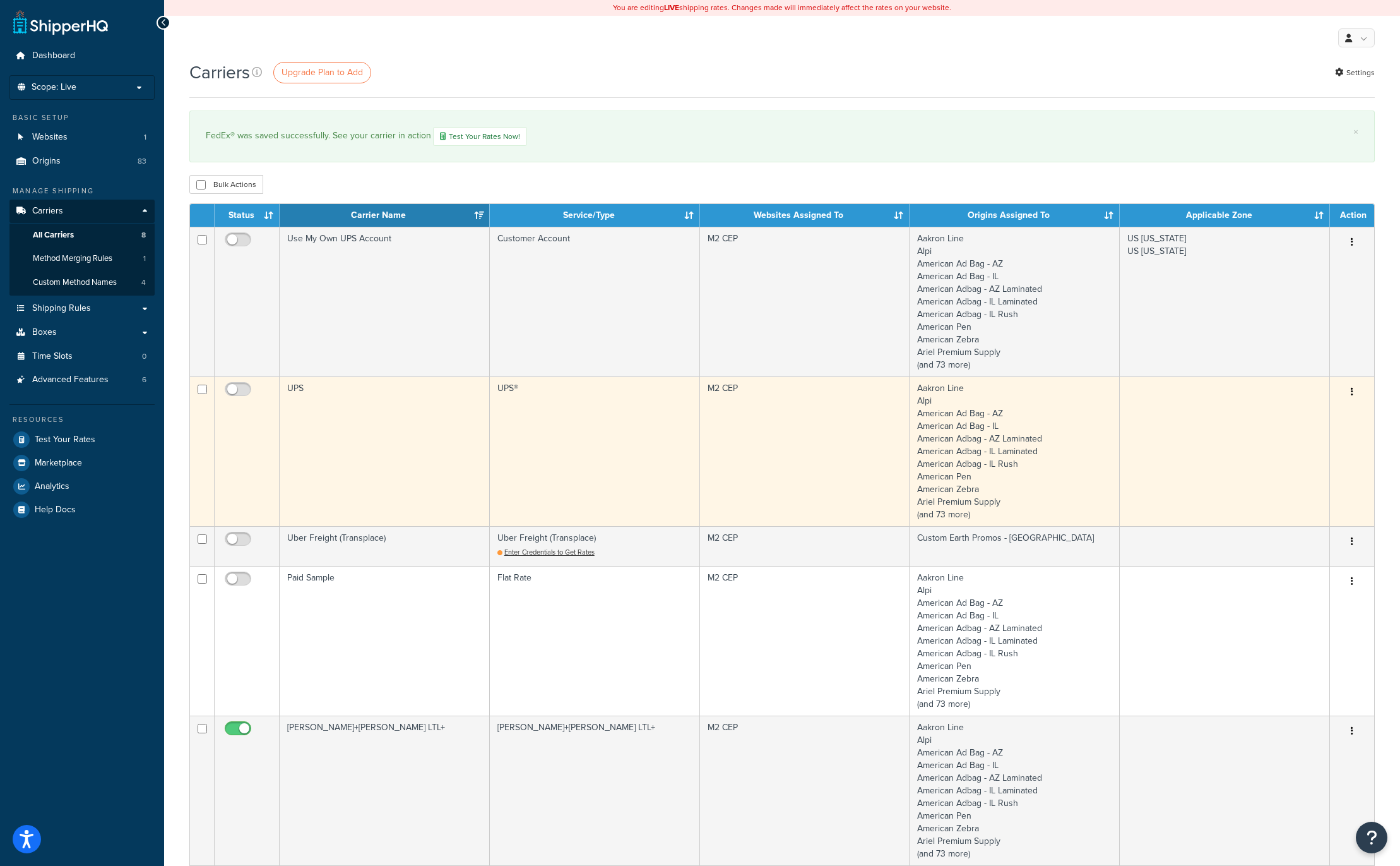
checkbox input "true"
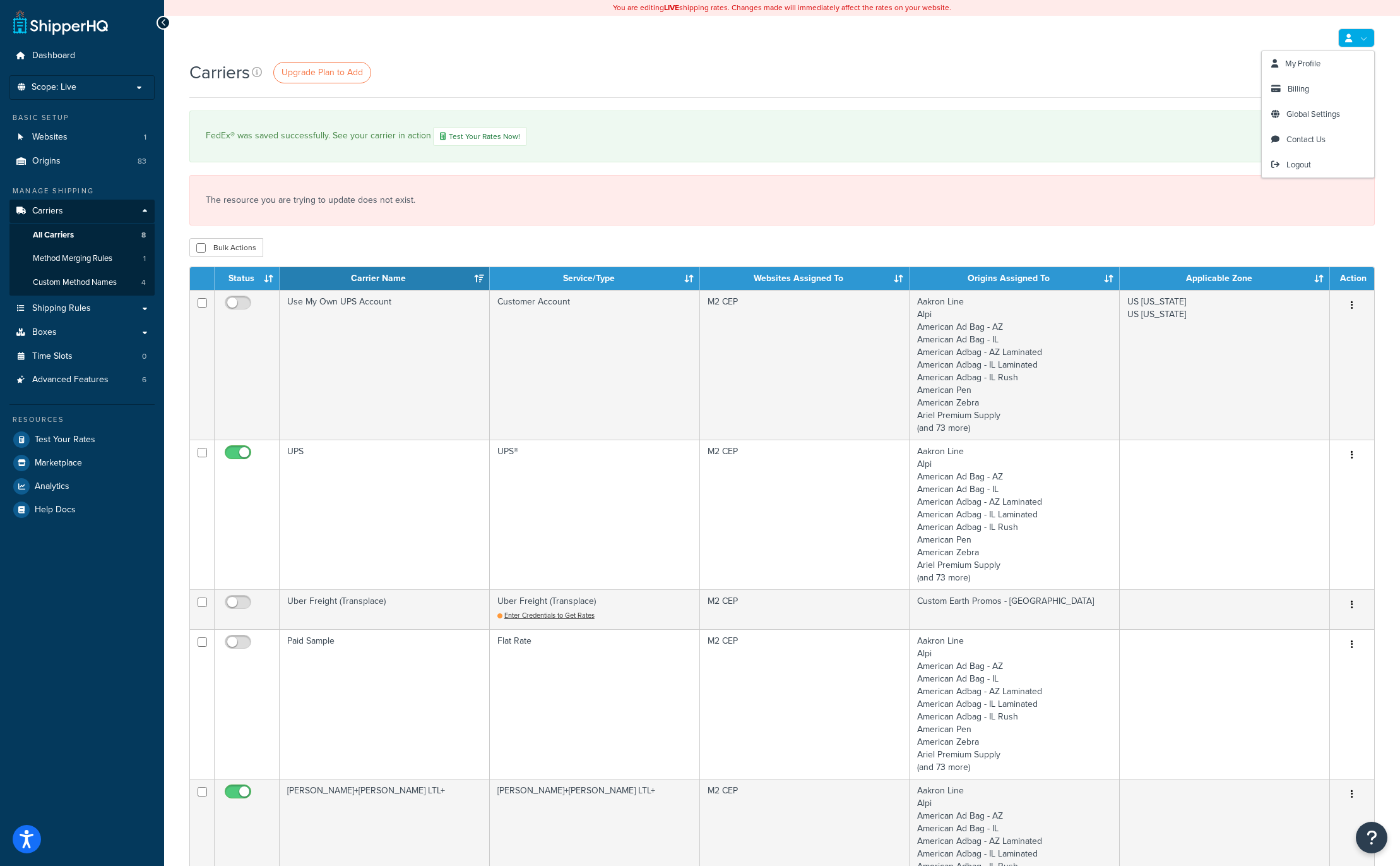
click at [1347, 39] on icon at bounding box center [1348, 38] width 7 height 9
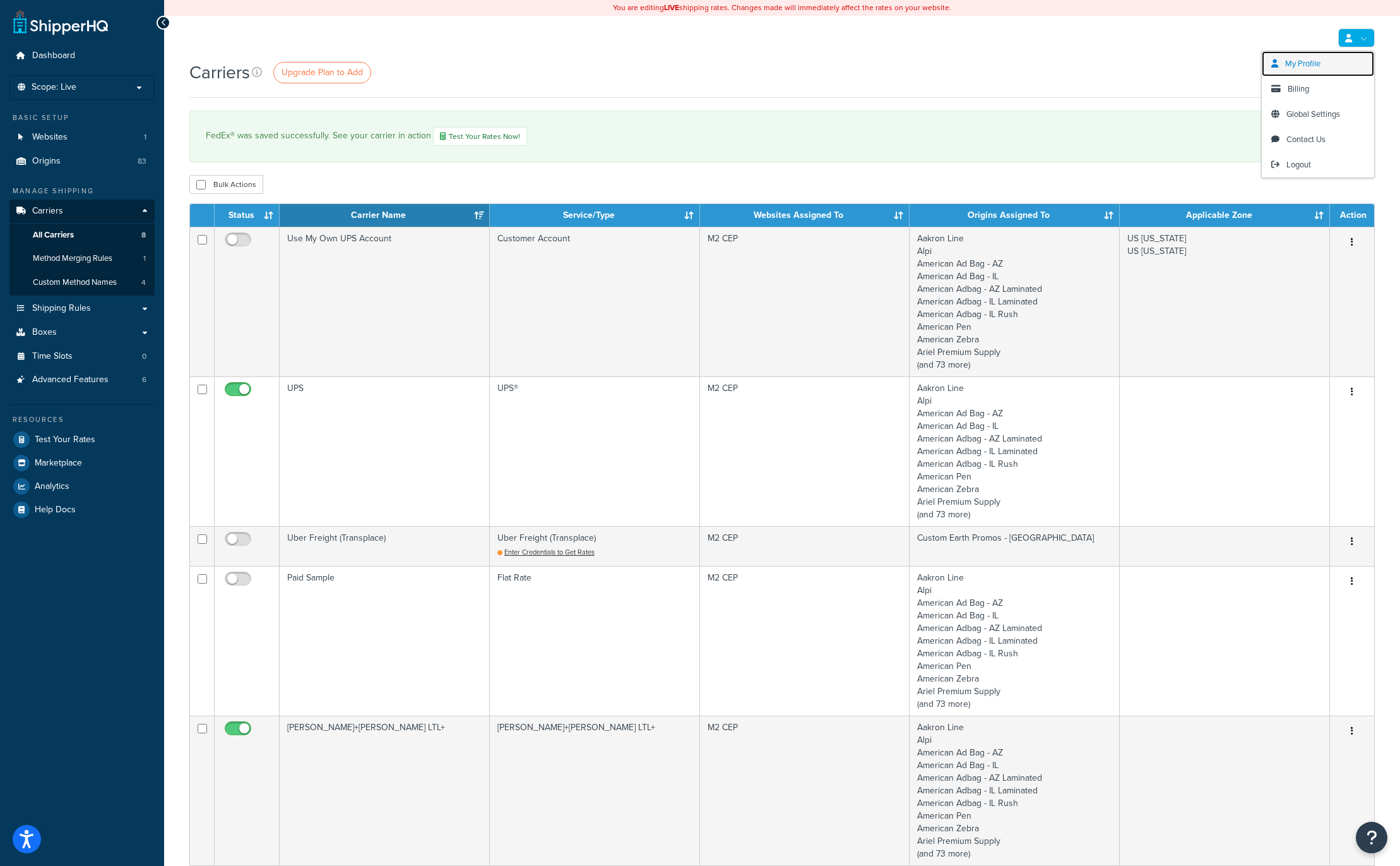
click at [1303, 66] on span "My Profile" at bounding box center [1303, 63] width 36 height 12
